Goal: Task Accomplishment & Management: Manage account settings

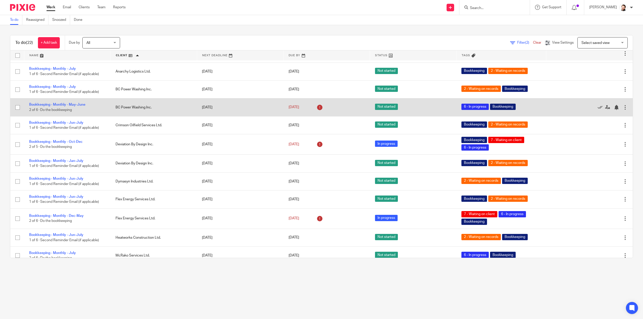
scroll to position [101, 0]
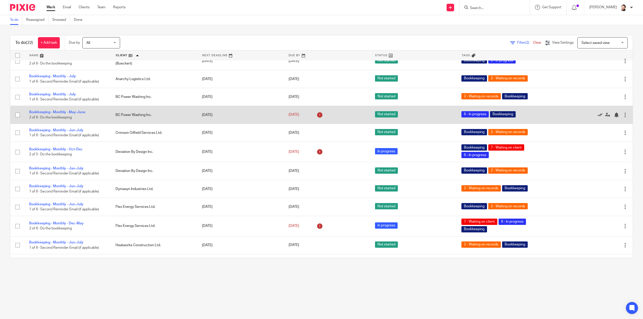
click at [598, 113] on icon at bounding box center [600, 115] width 5 height 5
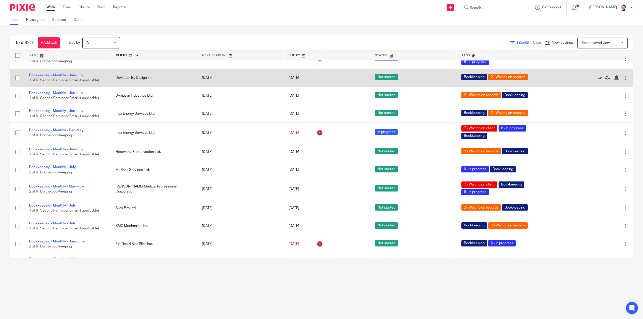
scroll to position [151, 0]
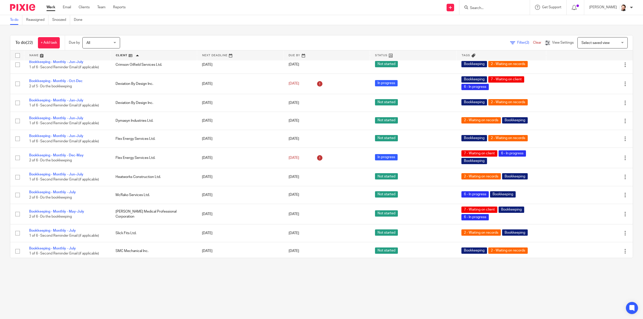
click at [493, 5] on form at bounding box center [497, 7] width 54 height 6
click at [491, 8] on input "Search" at bounding box center [492, 8] width 45 height 5
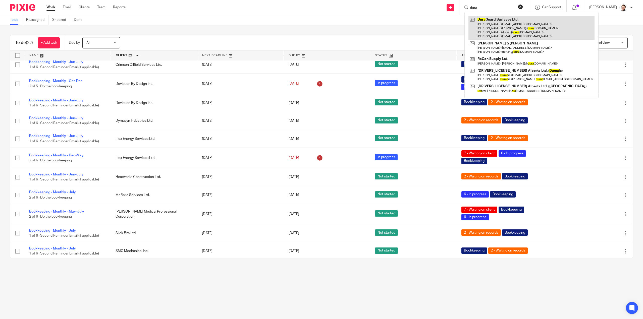
type input "dura"
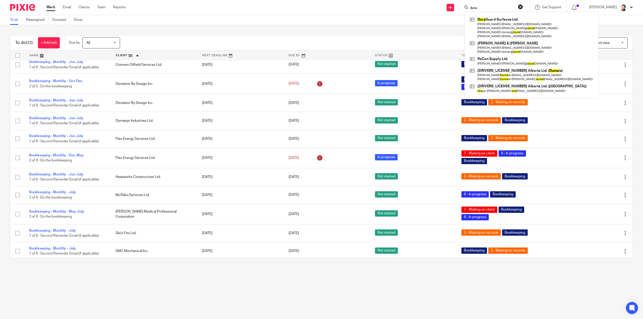
drag, startPoint x: 494, startPoint y: 22, endPoint x: 403, endPoint y: 31, distance: 91.7
click at [226, 30] on div "To do (22) + Add task Due by All All Today Tomorrow This week Next week This mo…" at bounding box center [321, 146] width 643 height 243
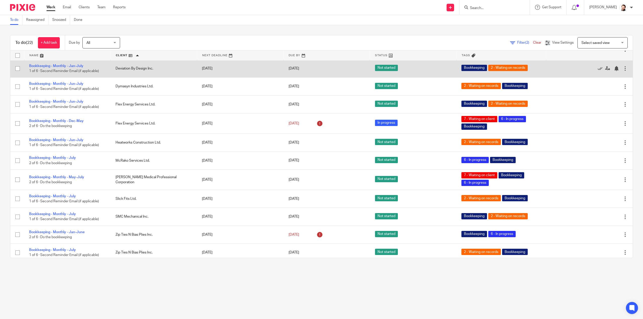
scroll to position [187, 0]
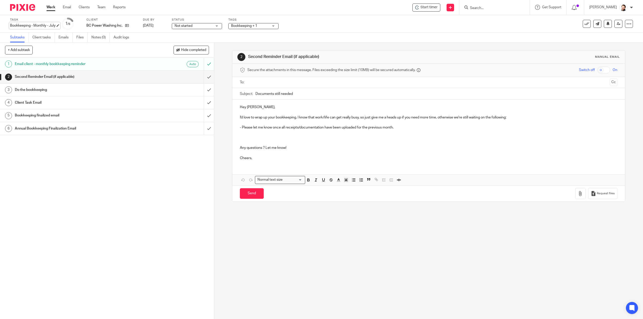
click at [50, 23] on div "Bookkeeping - Monthly - July Save Bookkeeping - Monthly - July" at bounding box center [32, 25] width 45 height 5
click at [52, 27] on input "Bookkeeping - Monthly - July" at bounding box center [47, 26] width 74 height 6
click at [51, 25] on input "Bookkeeping - Monthly - May-July" at bounding box center [47, 26] width 74 height 6
type input "Bookkeeping - Monthly - May-July"
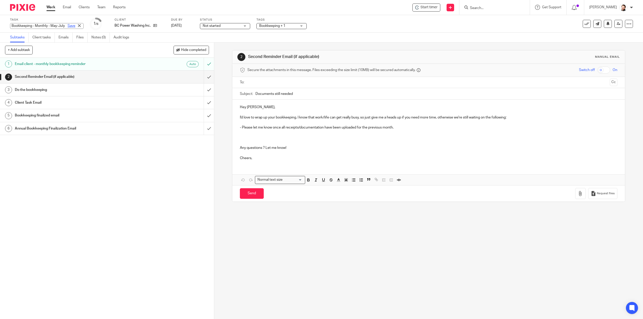
scroll to position [0, 0]
click at [68, 27] on link "Save" at bounding box center [72, 25] width 8 height 5
click at [207, 75] on input "submit" at bounding box center [107, 77] width 214 height 13
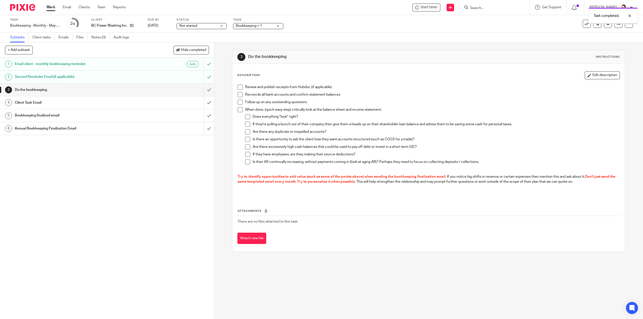
click at [251, 28] on span "Bookkeeping + 1" at bounding box center [255, 25] width 38 height 5
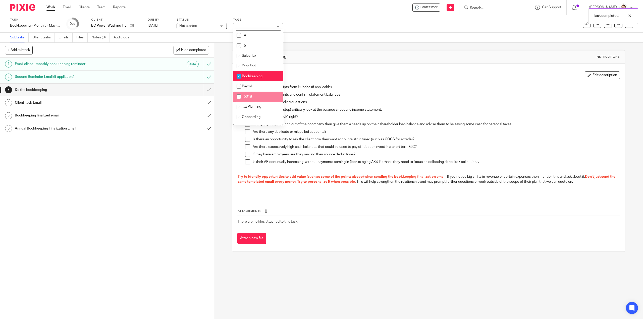
scroll to position [75, 0]
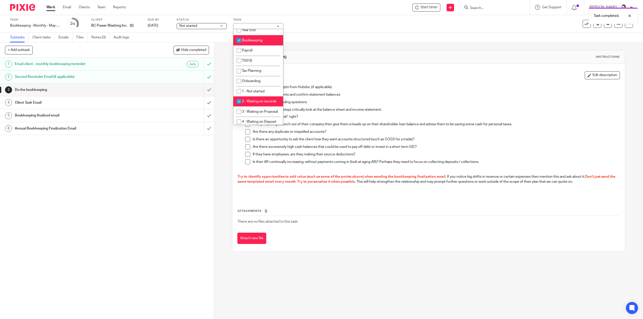
click at [252, 103] on li "2 - Waiting on records" at bounding box center [258, 101] width 50 height 10
checkbox input "false"
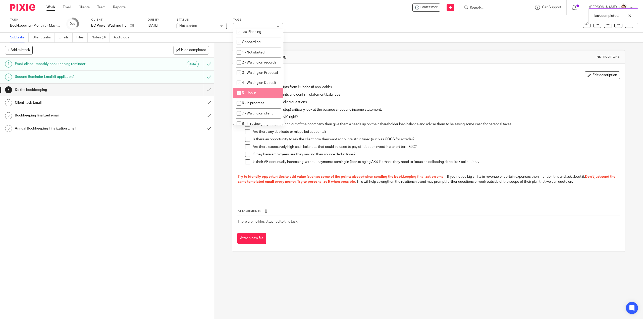
scroll to position [126, 0]
click at [255, 97] on li "6 - In progress" at bounding box center [258, 92] width 50 height 10
checkbox input "true"
click at [257, 104] on span "7 - Waiting on client" at bounding box center [257, 103] width 31 height 4
checkbox input "true"
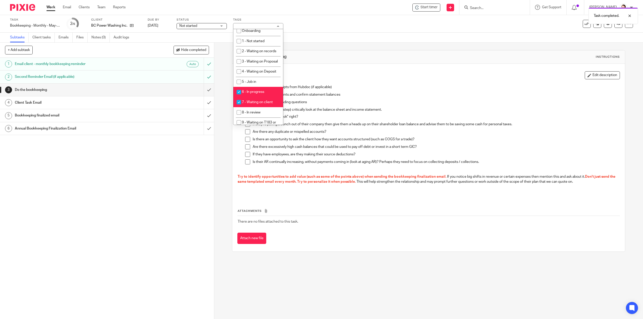
drag, startPoint x: 156, startPoint y: 177, endPoint x: 197, endPoint y: 143, distance: 53.7
click at [156, 176] on div "1 Email client - monthly bookkeeping reminder Auto 2 Second Reminder Email (if …" at bounding box center [107, 189] width 214 height 262
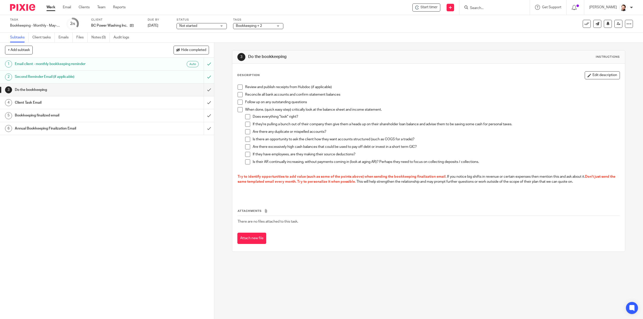
drag, startPoint x: 240, startPoint y: 85, endPoint x: 238, endPoint y: 92, distance: 7.1
click at [240, 85] on span at bounding box center [240, 87] width 5 height 5
click at [238, 102] on span at bounding box center [240, 102] width 5 height 5
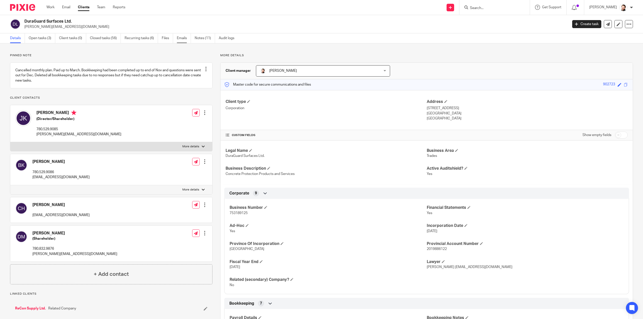
click at [179, 39] on link "Emails" at bounding box center [184, 38] width 14 height 10
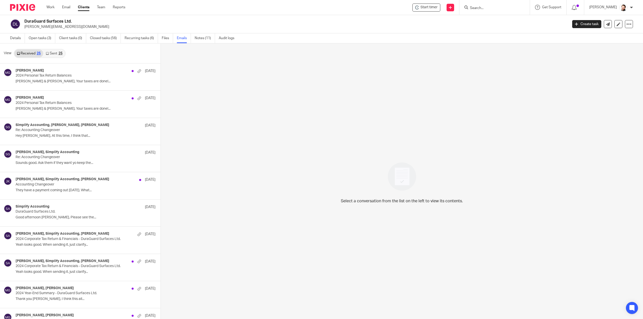
click at [51, 52] on link "Sent 25" at bounding box center [54, 54] width 22 height 8
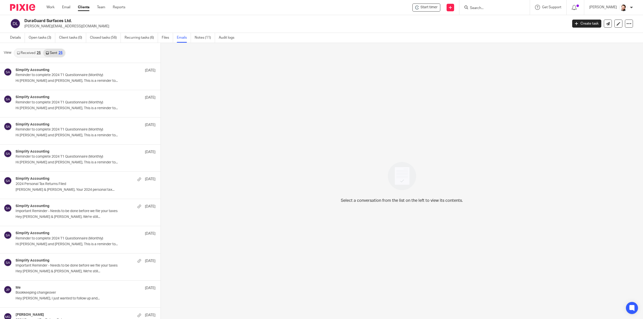
click at [27, 55] on link "Received 25" at bounding box center [28, 53] width 29 height 8
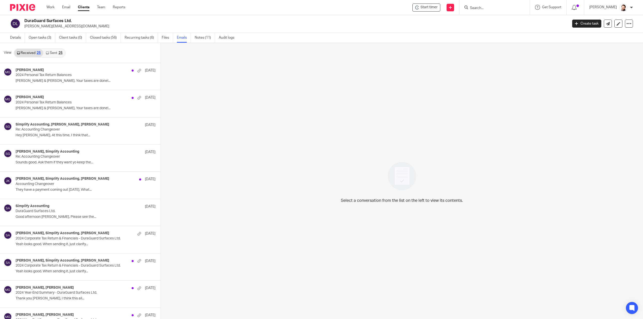
click at [474, 8] on div at bounding box center [494, 7] width 59 height 6
click at [480, 6] on input "Search" at bounding box center [492, 8] width 45 height 5
type input "woh"
click at [505, 22] on link at bounding box center [523, 24] width 108 height 16
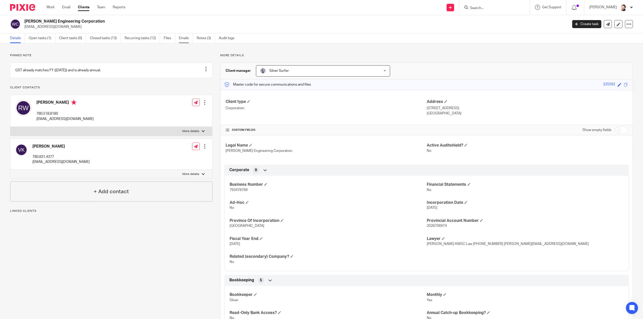
click at [189, 36] on link "Emails" at bounding box center [186, 38] width 14 height 10
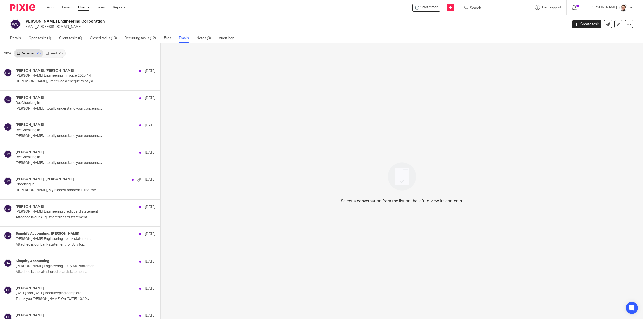
click at [50, 55] on link "Sent 25" at bounding box center [54, 54] width 22 height 8
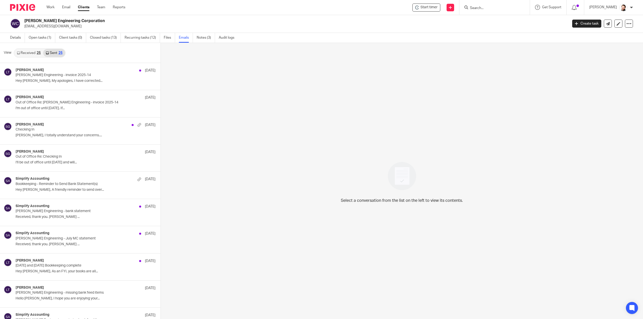
click at [498, 5] on form at bounding box center [497, 7] width 54 height 6
click at [490, 10] on input "Search" at bounding box center [492, 8] width 45 height 5
type input "mag"
click at [502, 22] on link at bounding box center [517, 22] width 96 height 12
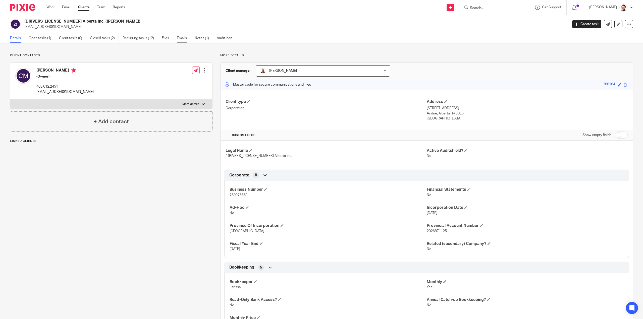
click at [180, 39] on link "Emails" at bounding box center [184, 38] width 14 height 10
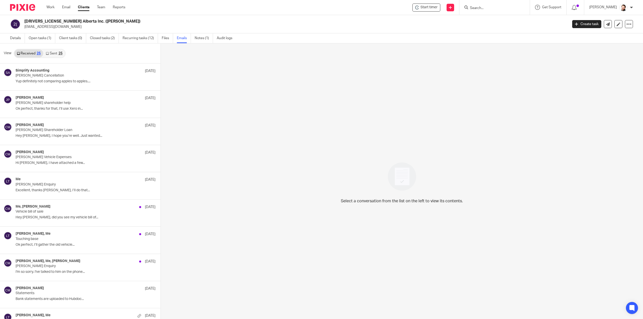
click at [54, 45] on div "View Received 25 Sent 25" at bounding box center [80, 53] width 161 height 20
click at [53, 51] on link "Sent 25" at bounding box center [54, 54] width 22 height 8
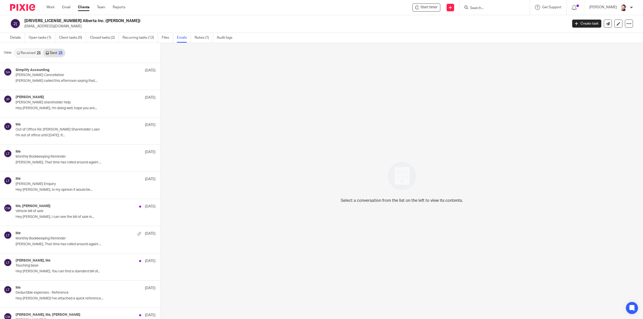
click at [31, 58] on div "View Received 25 Sent 25" at bounding box center [80, 53] width 161 height 20
click at [31, 55] on link "Received 25" at bounding box center [28, 53] width 29 height 8
